Goal: Transaction & Acquisition: Purchase product/service

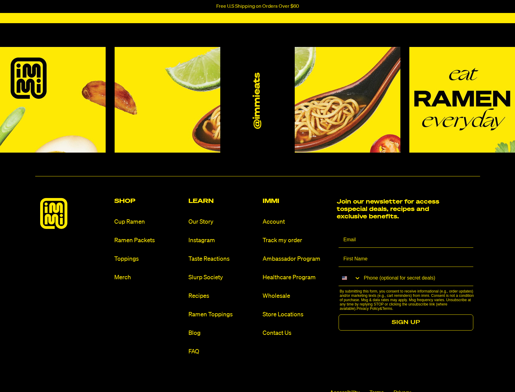
scroll to position [2874, 0]
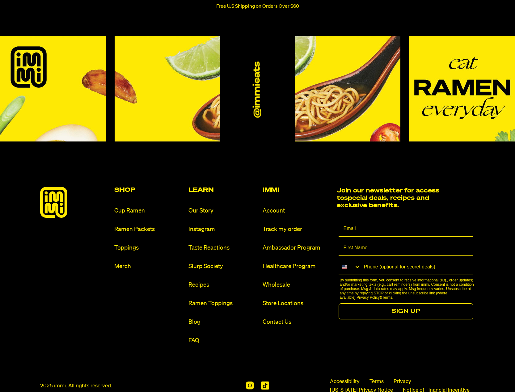
click at [129, 210] on link "Cup Ramen" at bounding box center [148, 211] width 69 height 8
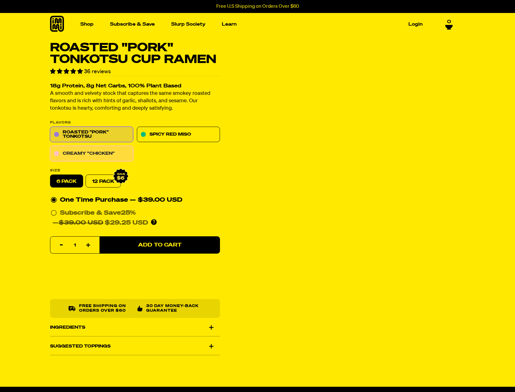
click at [82, 153] on link "Creamy "Chicken"" at bounding box center [91, 153] width 83 height 15
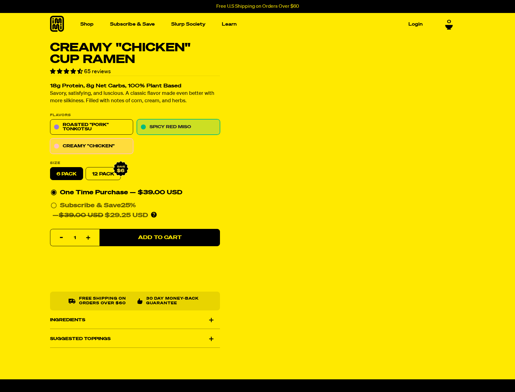
click at [171, 124] on link "Spicy Red Miso" at bounding box center [178, 127] width 83 height 15
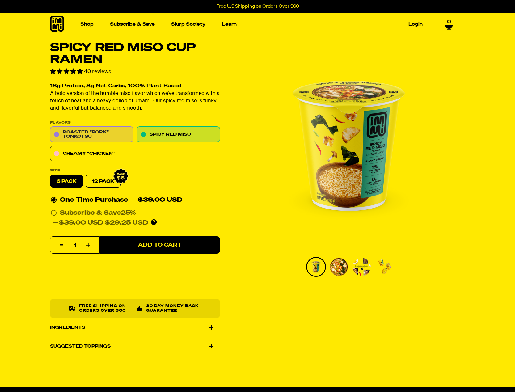
click at [86, 131] on link "Roasted "Pork" Tonkotsu" at bounding box center [91, 134] width 83 height 15
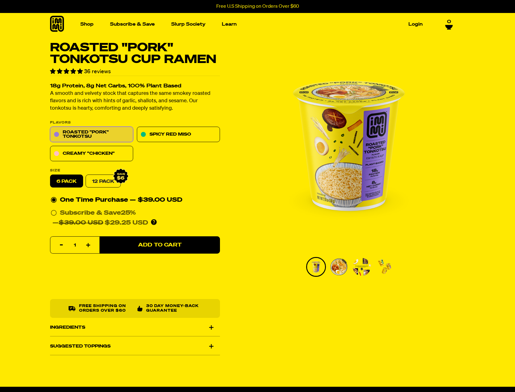
click at [103, 181] on link "12 Pack" at bounding box center [103, 181] width 35 height 13
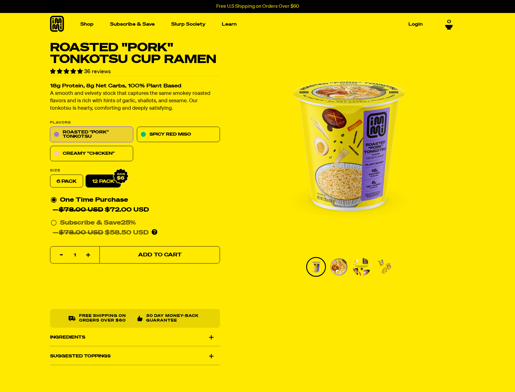
click at [147, 255] on span "Add to Cart" at bounding box center [160, 255] width 44 height 5
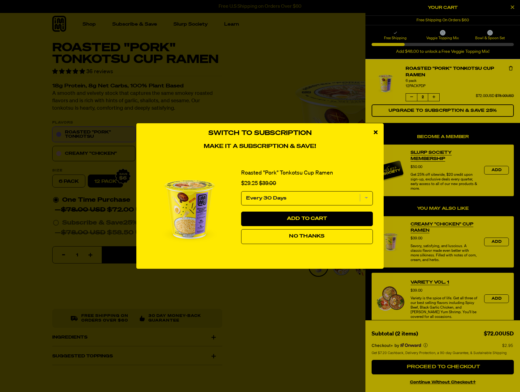
click at [309, 233] on button "No Thanks" at bounding box center [307, 236] width 132 height 15
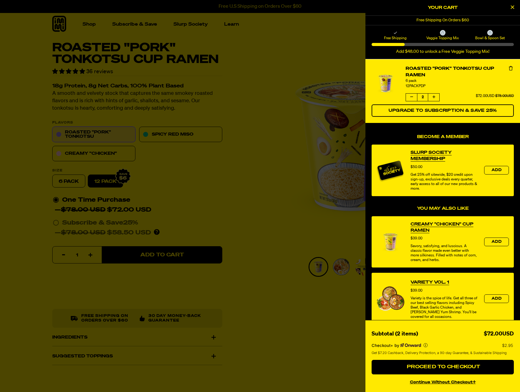
click at [66, 182] on div at bounding box center [260, 196] width 520 height 392
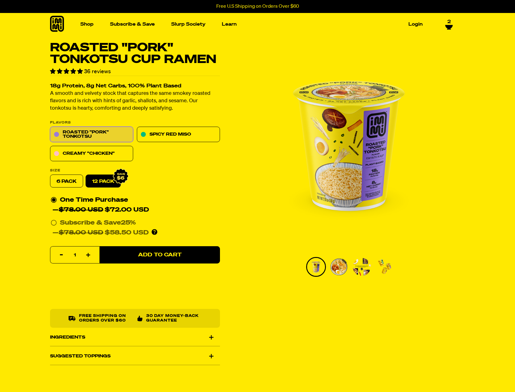
click at [66, 182] on label "6 pack" at bounding box center [66, 181] width 33 height 13
click at [50, 175] on input "6 pack" at bounding box center [50, 175] width 0 height 0
radio input "true"
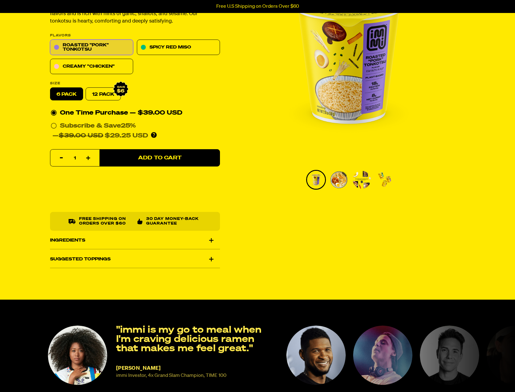
scroll to position [93, 0]
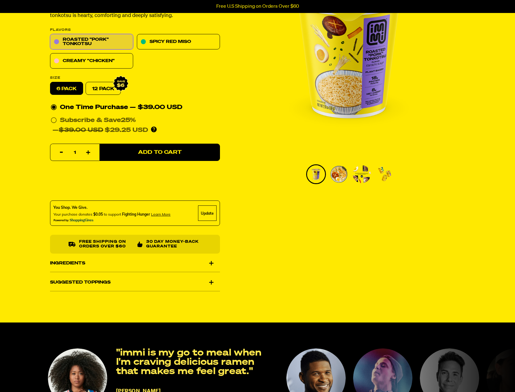
click at [212, 263] on div "Ingredients" at bounding box center [135, 263] width 170 height 17
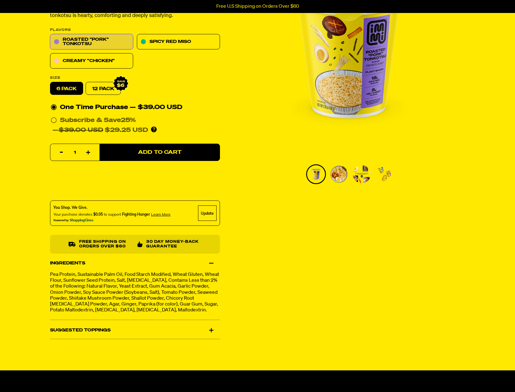
click at [212, 263] on div "Ingredients" at bounding box center [135, 263] width 170 height 17
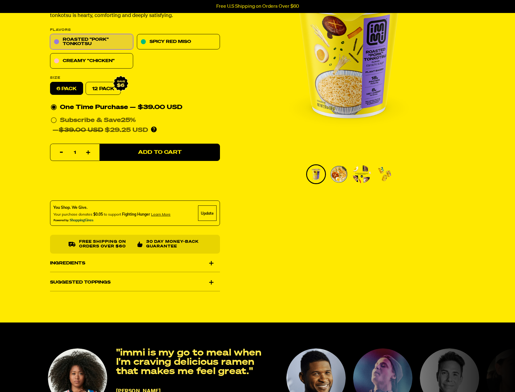
click at [211, 284] on div "Suggested Toppings" at bounding box center [135, 282] width 170 height 17
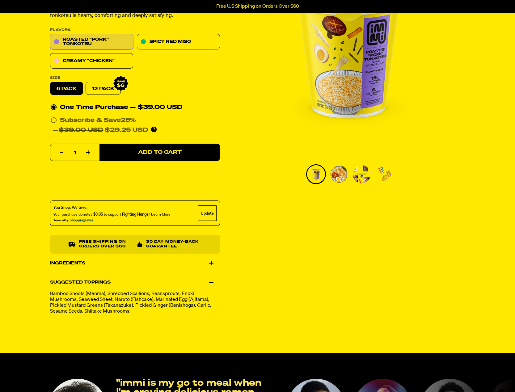
click at [211, 282] on div "Suggested Toppings" at bounding box center [135, 282] width 170 height 17
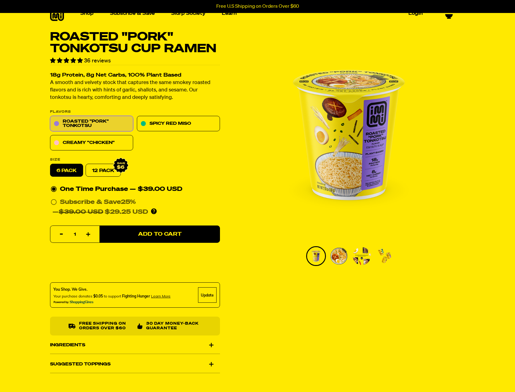
scroll to position [0, 0]
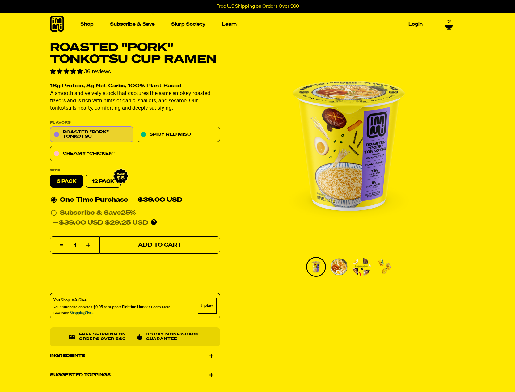
click at [158, 243] on span "Add to Cart" at bounding box center [160, 245] width 44 height 5
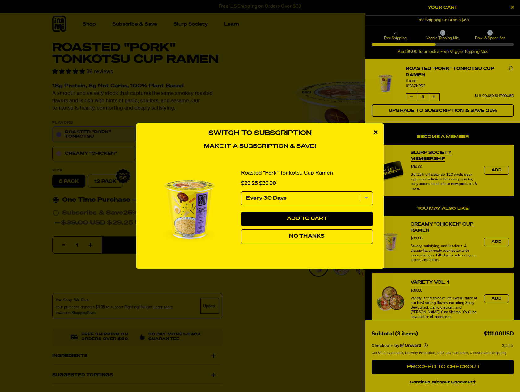
click at [304, 236] on span "No Thanks" at bounding box center [307, 236] width 36 height 5
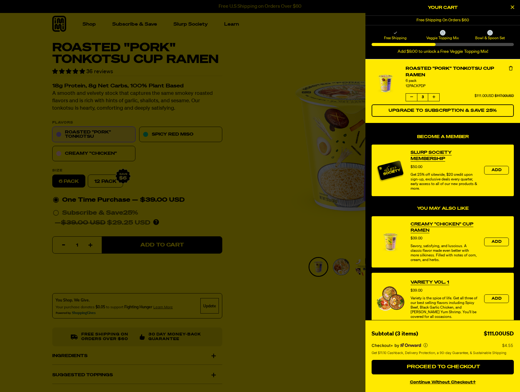
click at [410, 98] on icon "product" at bounding box center [411, 97] width 3 height 4
click at [410, 96] on icon "product" at bounding box center [411, 97] width 3 height 4
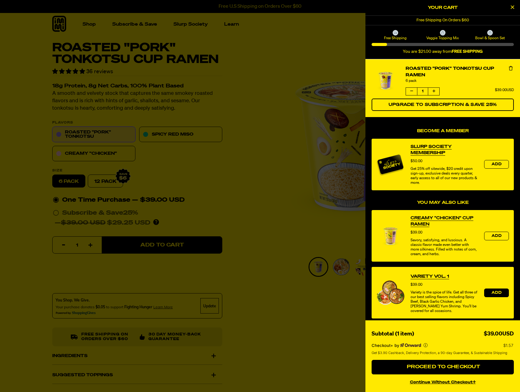
click at [492, 293] on span "Add" at bounding box center [496, 293] width 10 height 4
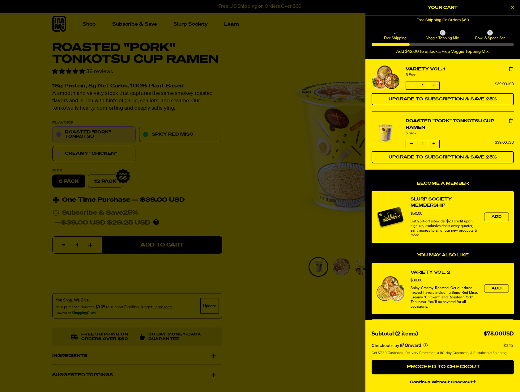
click at [411, 85] on icon "Decrease quantity of Variety Vol. 1" at bounding box center [411, 85] width 3 height 4
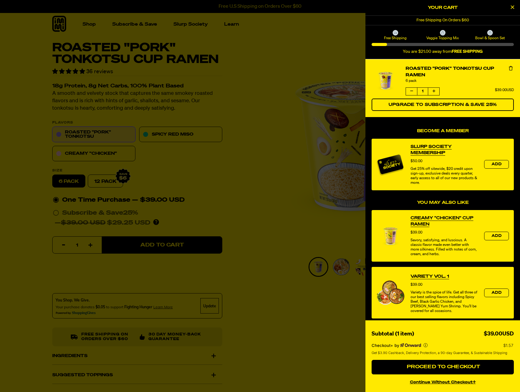
click at [90, 154] on div at bounding box center [260, 196] width 520 height 392
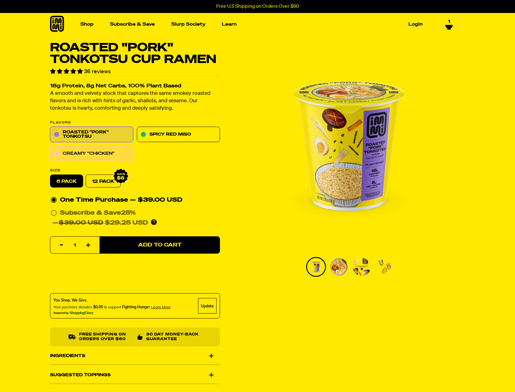
click at [85, 154] on link "Creamy "Chicken"" at bounding box center [91, 153] width 83 height 15
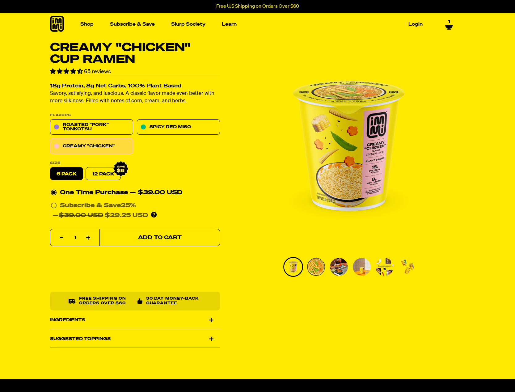
click at [154, 237] on span "Add to Cart" at bounding box center [160, 237] width 44 height 5
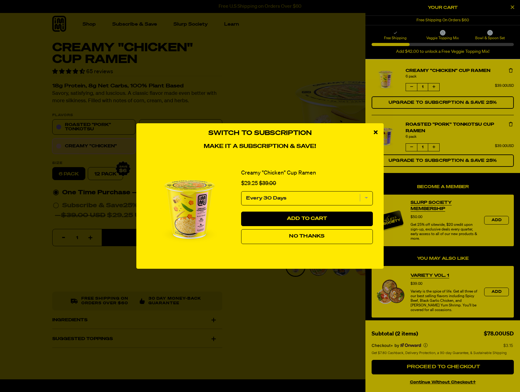
click at [312, 239] on span "No Thanks" at bounding box center [307, 236] width 36 height 5
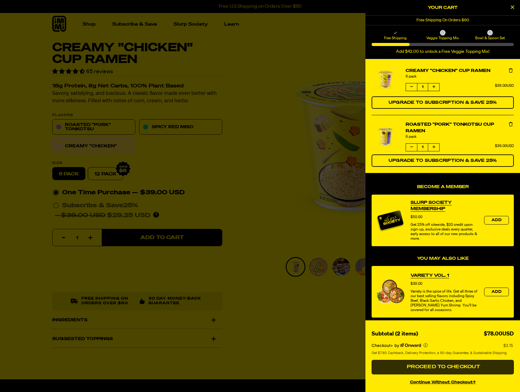
click at [428, 367] on span "Proceed to Checkout" at bounding box center [442, 367] width 75 height 5
